Goal: Task Accomplishment & Management: Manage account settings

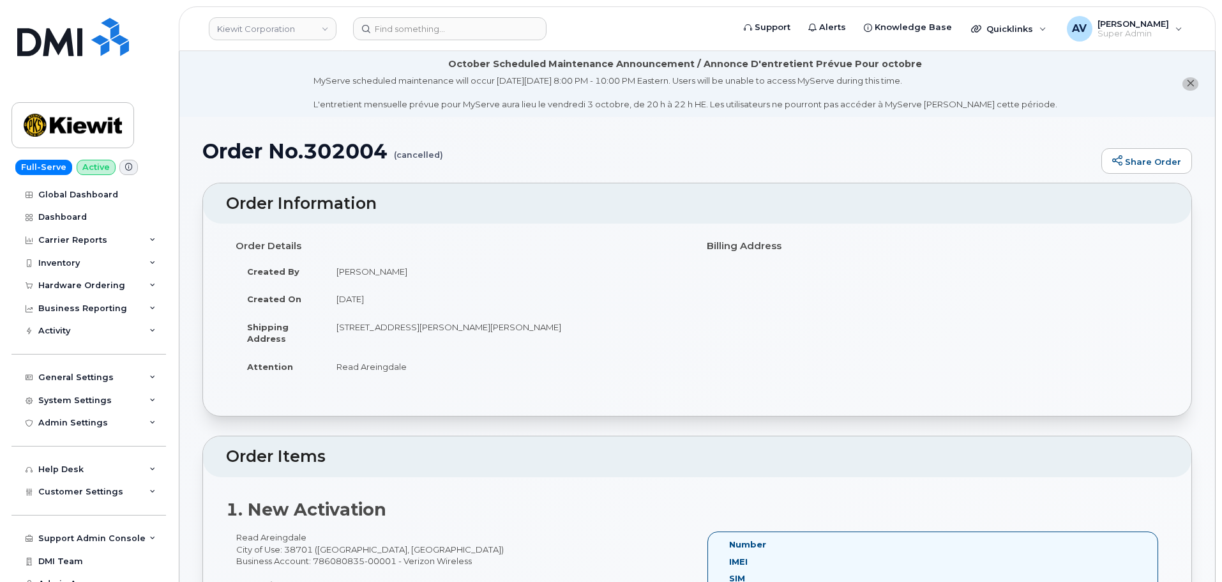
scroll to position [383, 0]
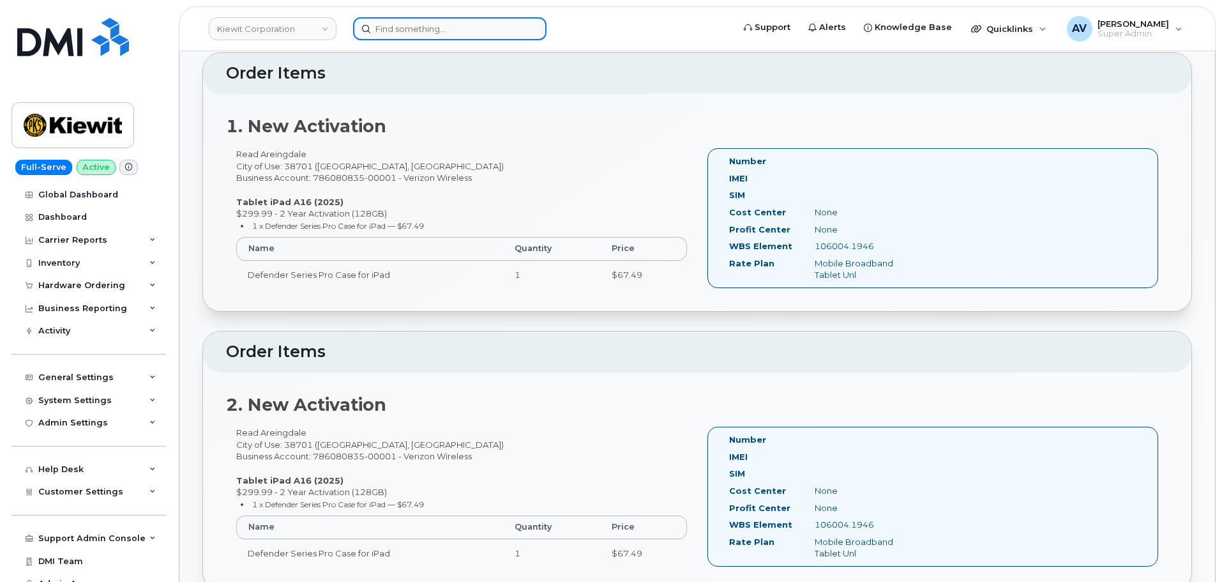
click at [504, 24] on input at bounding box center [449, 28] width 193 height 23
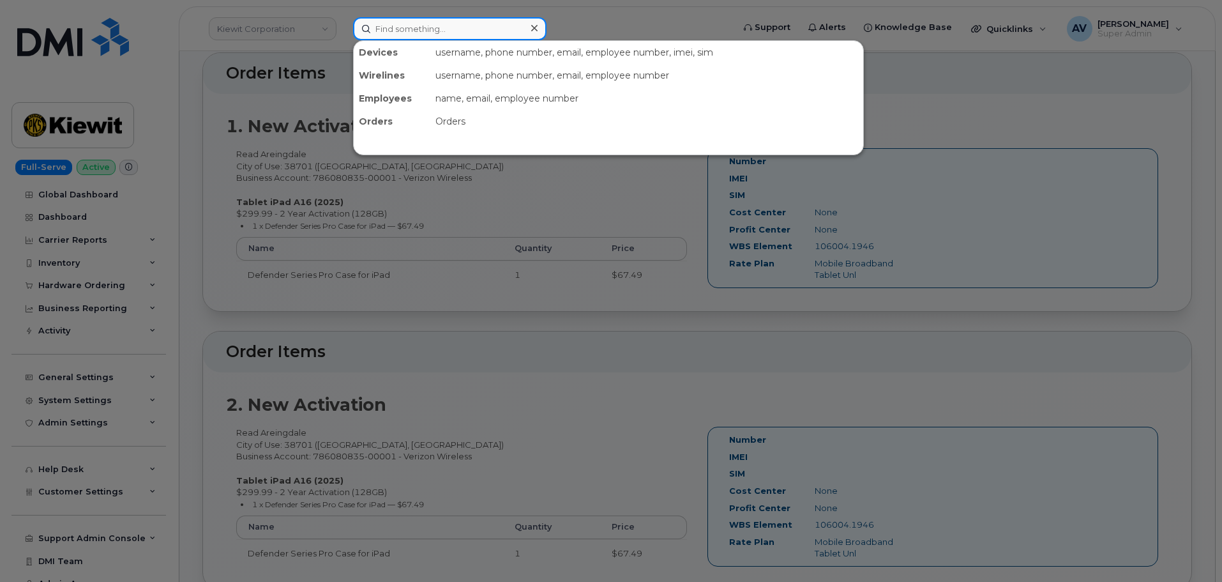
paste input "817-876-3586"
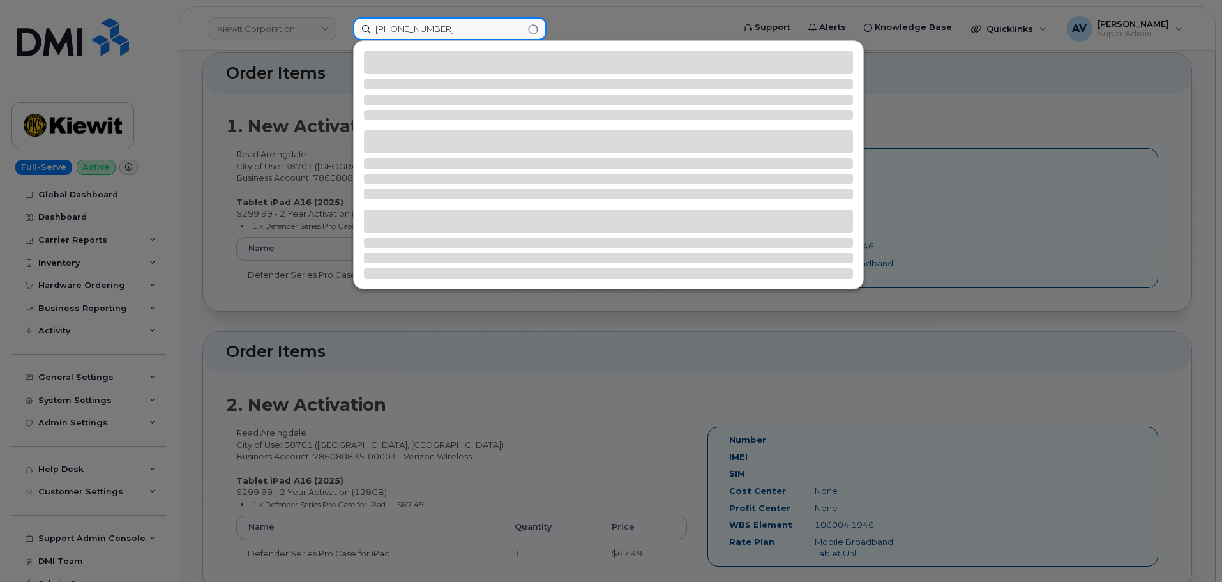
type input "817-876-3586"
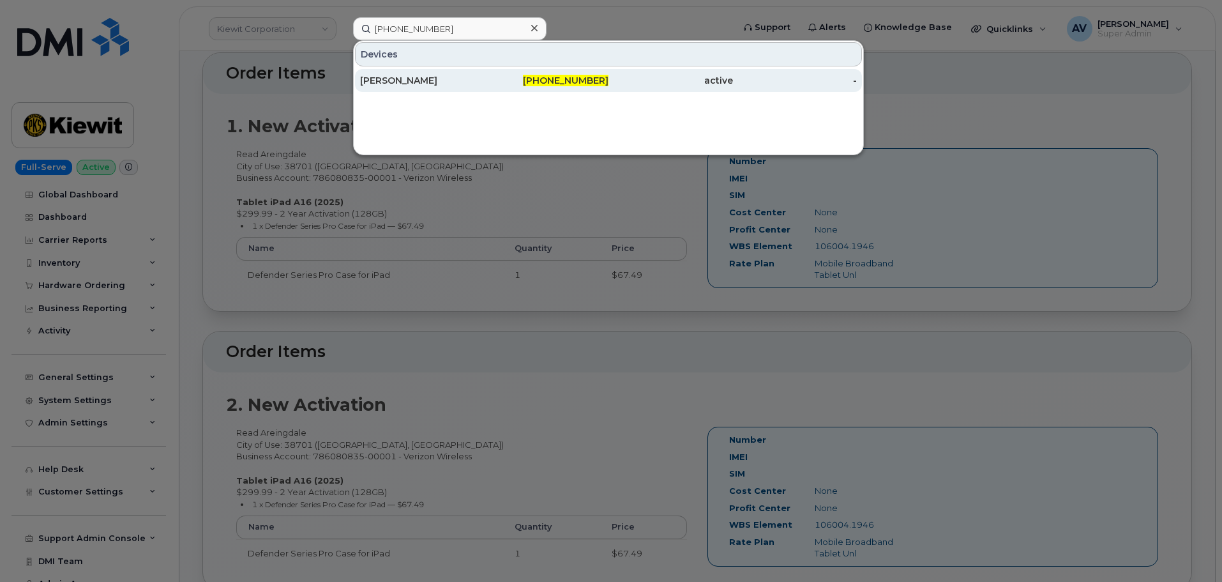
click at [461, 79] on div "[PERSON_NAME]" at bounding box center [422, 80] width 124 height 13
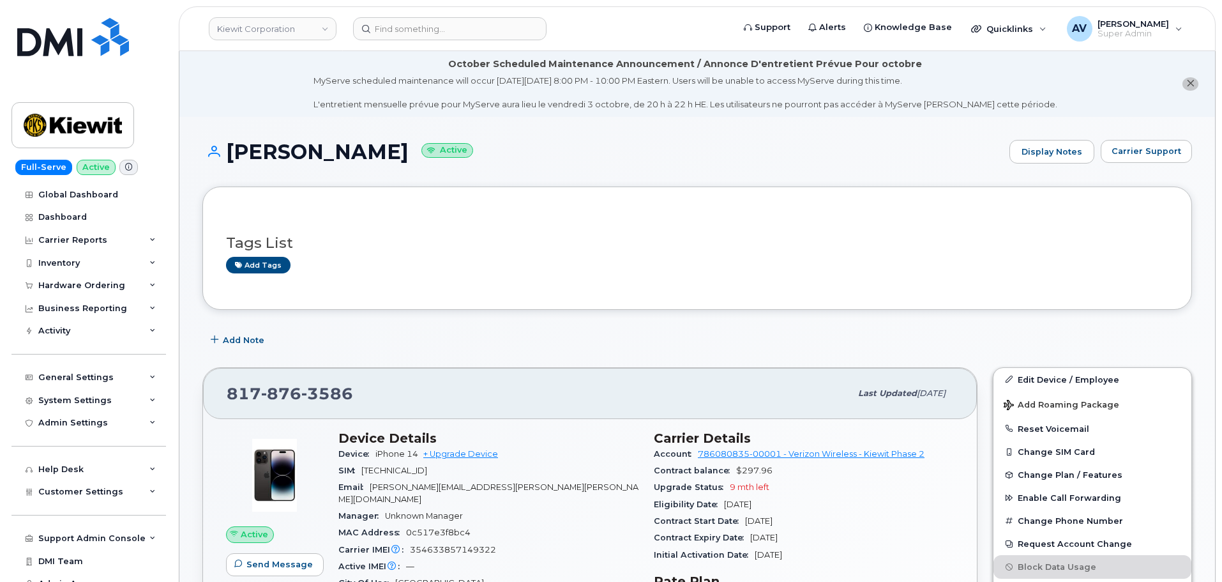
scroll to position [255, 0]
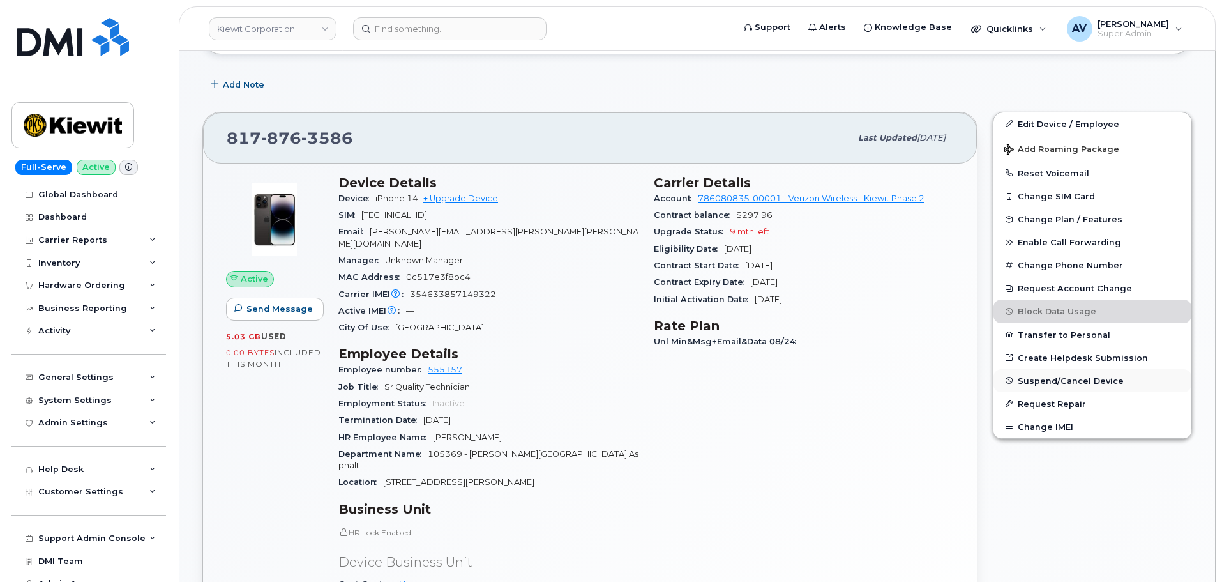
click at [1063, 380] on span "Suspend/Cancel Device" at bounding box center [1071, 380] width 106 height 10
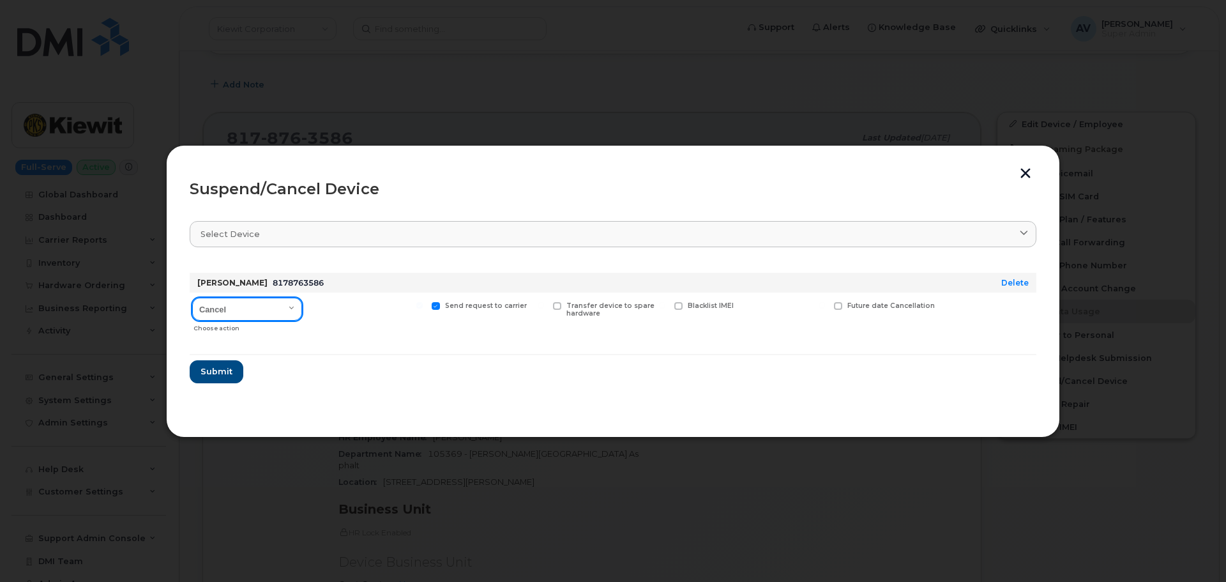
click at [251, 310] on select "Cancel Suspend - Reduced Rate Suspend - Full Rate Suspend - Lost Device/Stolen …" at bounding box center [247, 308] width 110 height 23
select select "[object Object]"
click at [192, 297] on select "Cancel Suspend - Reduced Rate Suspend - Full Rate Suspend - Lost Device/Stolen …" at bounding box center [247, 308] width 110 height 23
click at [218, 370] on span "Submit" at bounding box center [216, 371] width 32 height 12
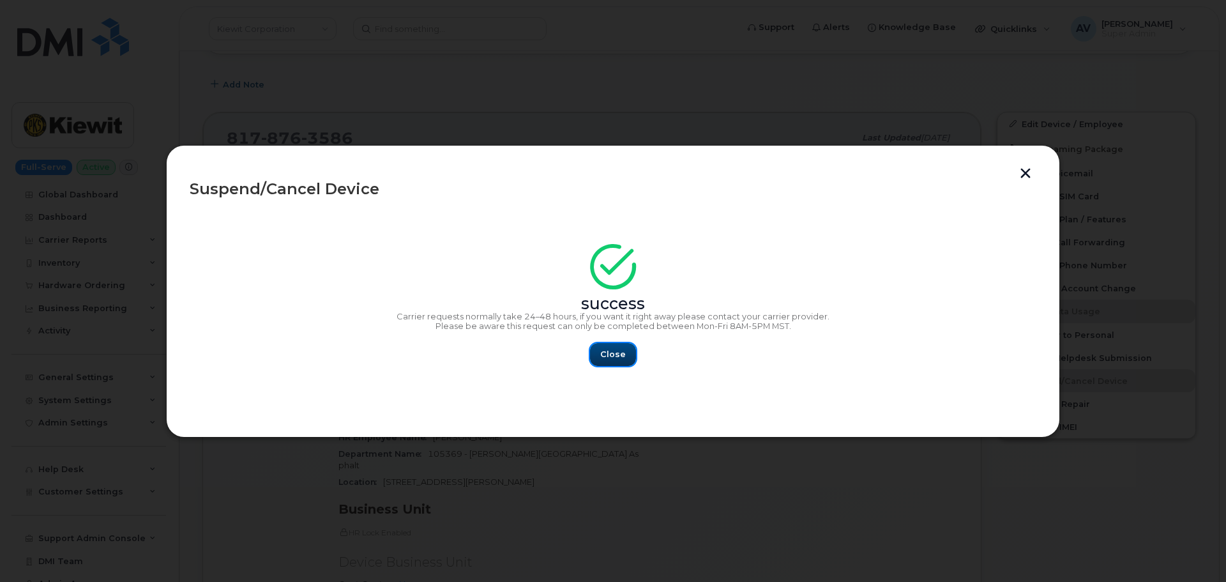
click at [603, 353] on span "Close" at bounding box center [613, 354] width 26 height 12
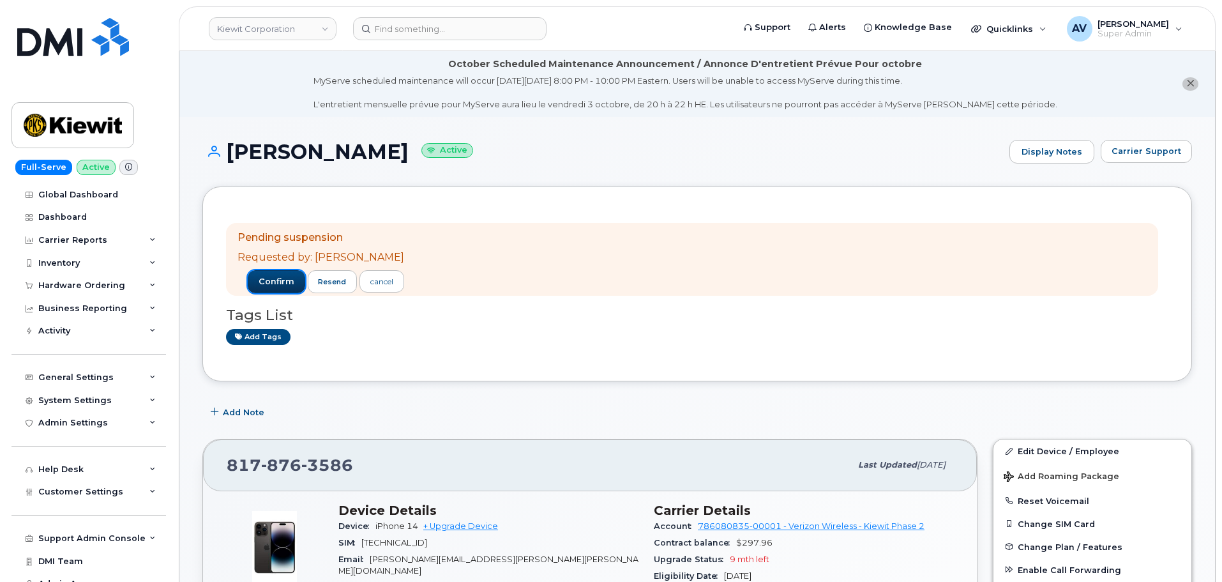
click at [264, 283] on span "confirm" at bounding box center [277, 281] width 36 height 11
